Goal: Check status: Check status

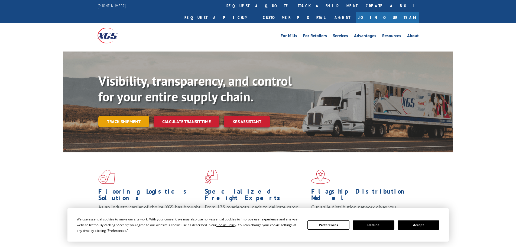
click at [132, 116] on link "Track shipment" at bounding box center [123, 121] width 51 height 11
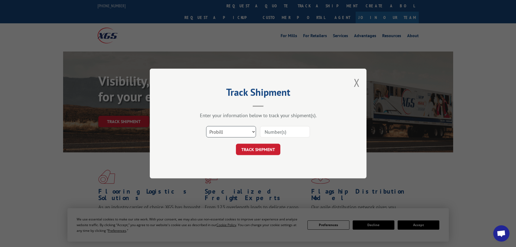
click at [243, 132] on select "Select category... Probill BOL PO" at bounding box center [231, 131] width 50 height 11
select select "bol"
click at [206, 126] on select "Select category... Probill BOL PO" at bounding box center [231, 131] width 50 height 11
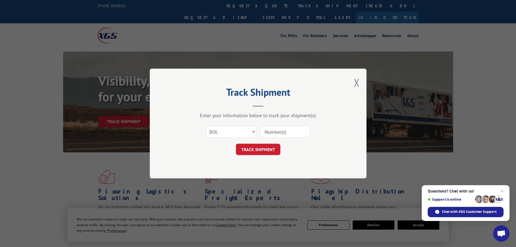
click at [277, 131] on input at bounding box center [285, 131] width 50 height 11
paste input "54393651"
type input "54393651"
click at [254, 155] on button "TRACK SHIPMENT" at bounding box center [258, 149] width 44 height 11
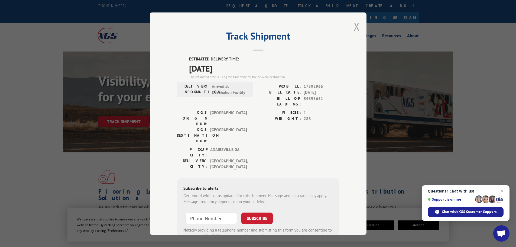
click at [354, 26] on button "Close modal" at bounding box center [357, 26] width 6 height 14
